Goal: Task Accomplishment & Management: Use online tool/utility

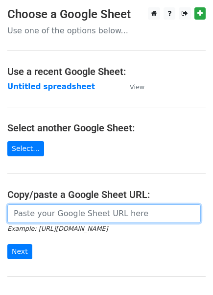
click at [36, 211] on input "url" at bounding box center [103, 213] width 193 height 19
paste input "https://docs.google.com/spreadsheets/d/1BTJMEKwxUn02gJjA4riOh0NeDGWdyvqDREc3gfd…"
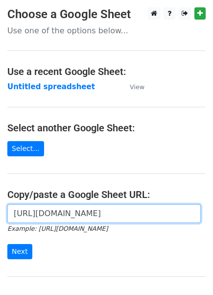
scroll to position [0, 294]
type input "https://docs.google.com/spreadsheets/d/1BTJMEKwxUn02gJjA4riOh0NeDGWdyvqDREc3gfd…"
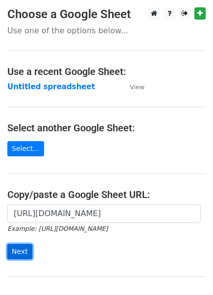
scroll to position [0, 0]
click at [15, 249] on input "Next" at bounding box center [19, 251] width 25 height 15
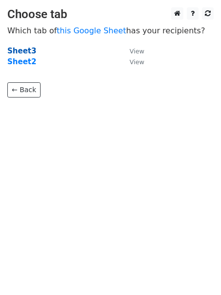
click at [20, 46] on strong "Sheet3" at bounding box center [21, 50] width 29 height 9
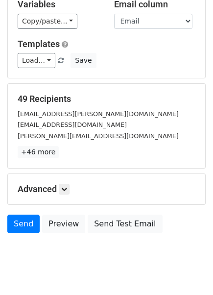
scroll to position [84, 0]
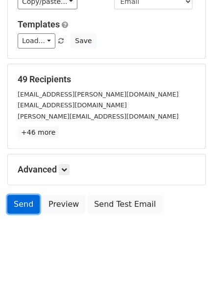
click at [23, 199] on link "Send" at bounding box center [23, 204] width 32 height 19
